Goal: Navigation & Orientation: Find specific page/section

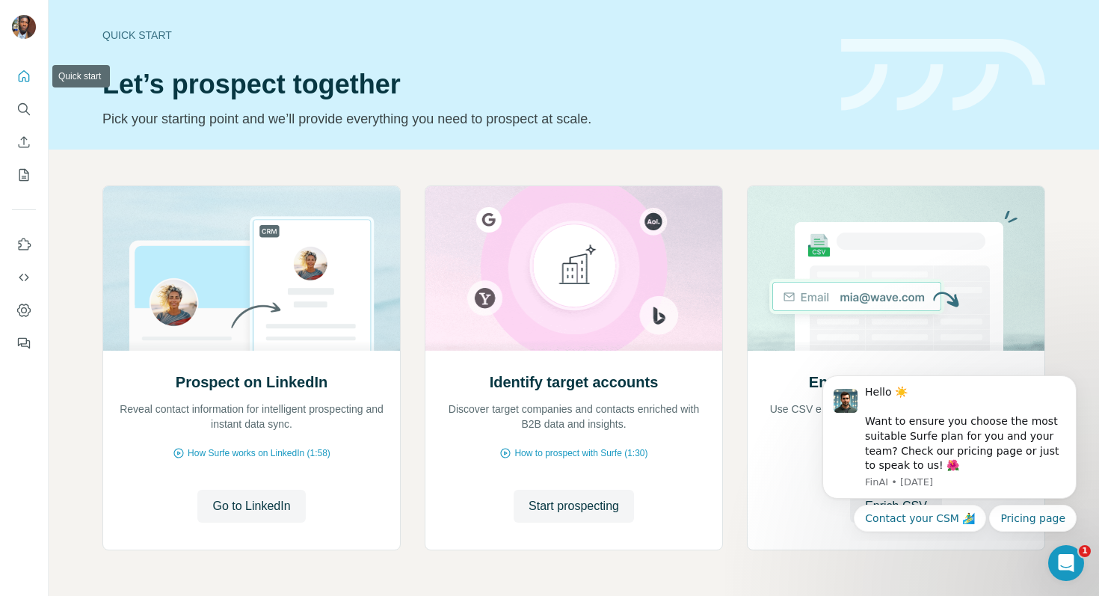
click at [21, 80] on icon "Quick start" at bounding box center [23, 76] width 15 height 15
